Goal: Download file/media

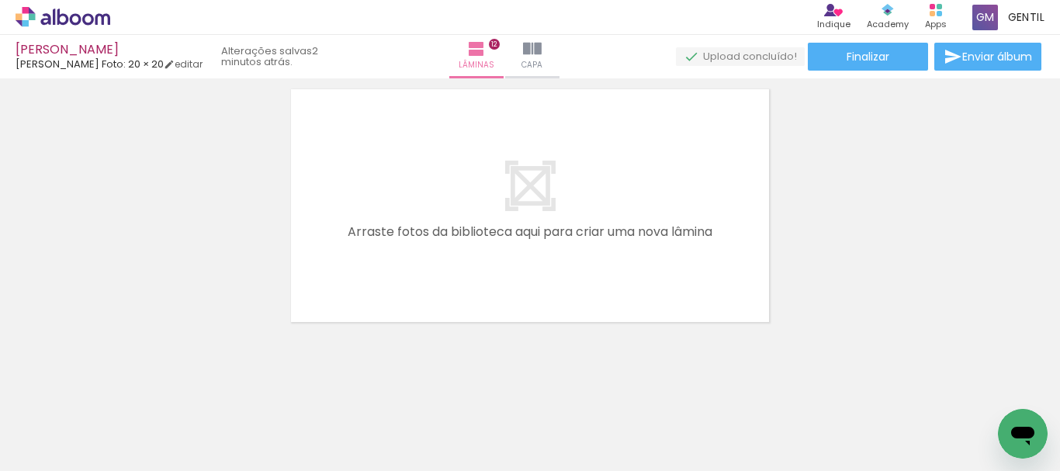
scroll to position [3456, 0]
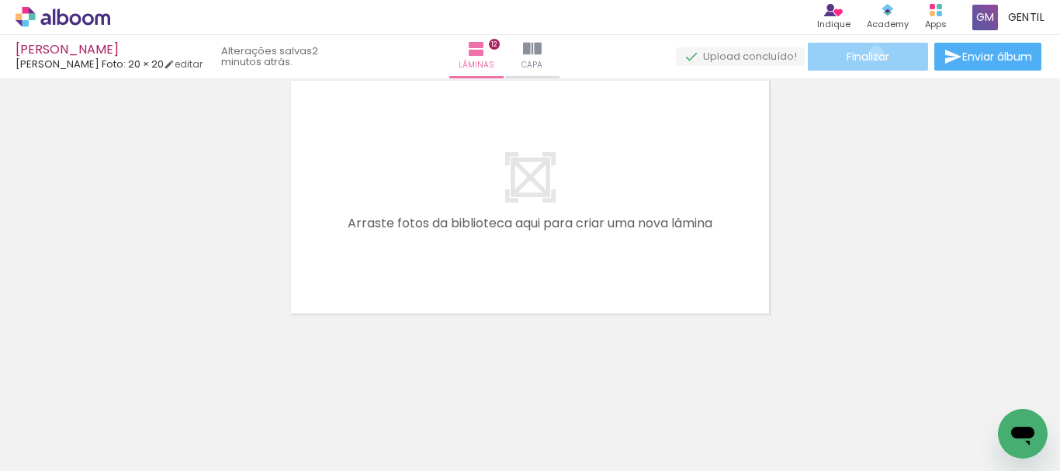
click at [870, 53] on span "Finalizar" at bounding box center [867, 56] width 43 height 11
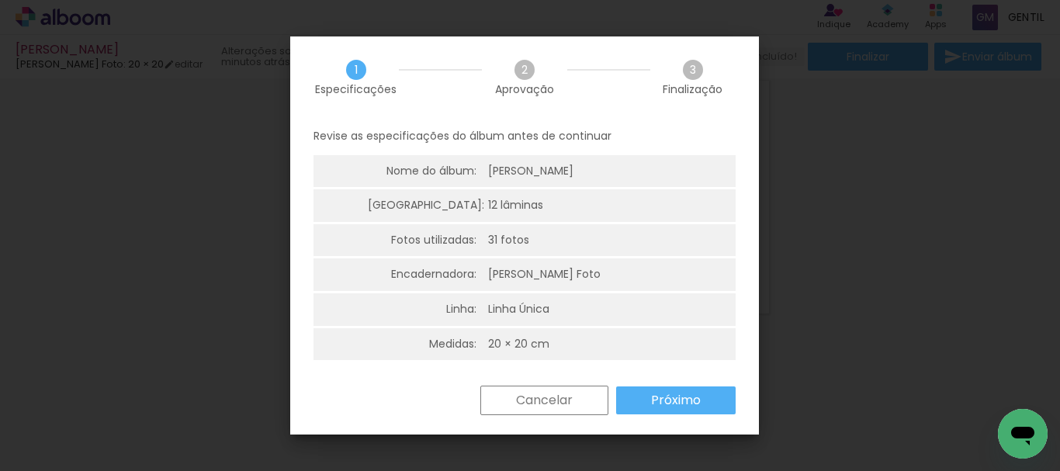
click at [0, 0] on slot "Próximo" at bounding box center [0, 0] width 0 height 0
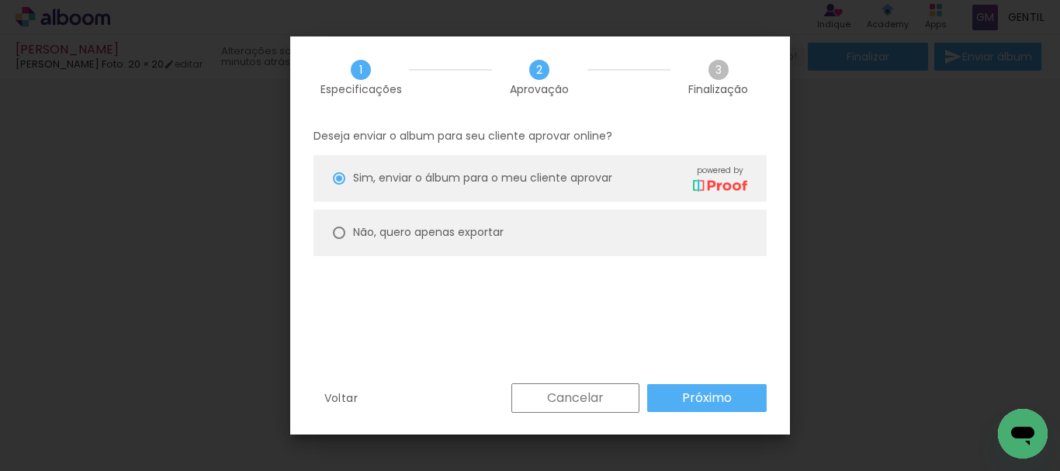
click at [340, 230] on div at bounding box center [339, 233] width 12 height 12
type paper-radio-button "on"
click at [725, 407] on paper-button "Próximo" at bounding box center [706, 398] width 119 height 28
type input "Alta, 300 DPI"
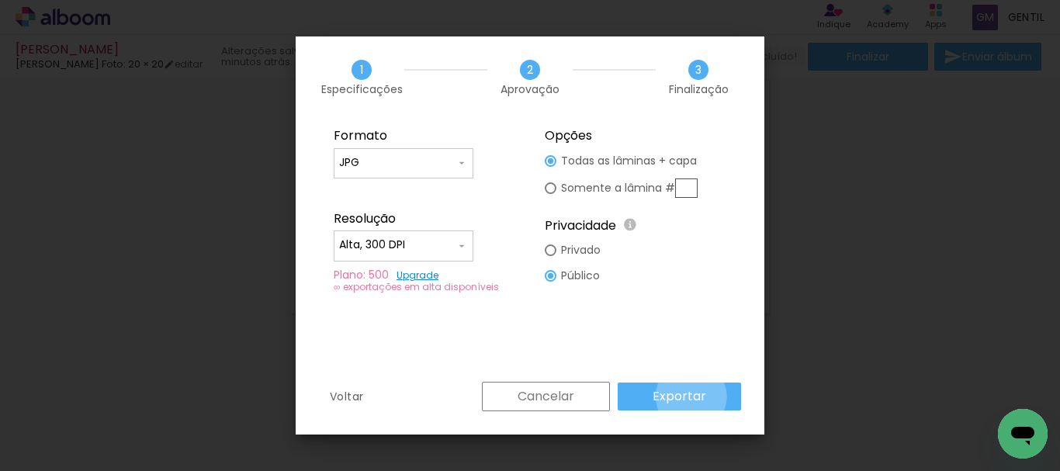
click at [0, 0] on slot "Exportar" at bounding box center [0, 0] width 0 height 0
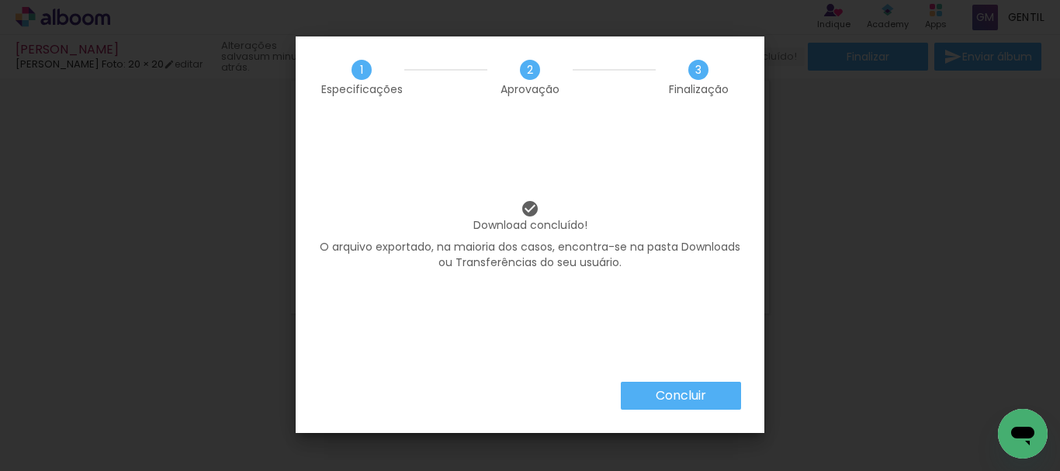
click at [0, 0] on slot "Concluir" at bounding box center [0, 0] width 0 height 0
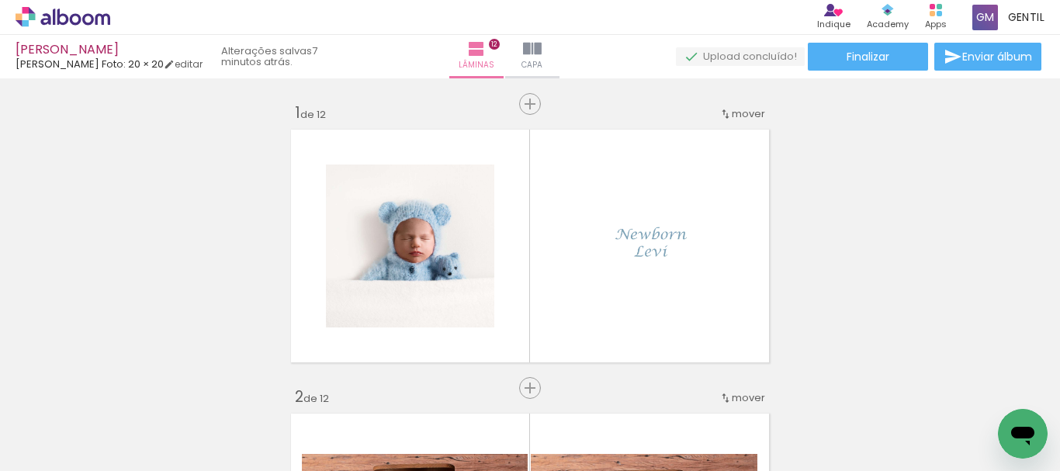
scroll to position [3456, 0]
